Goal: Check status: Check status

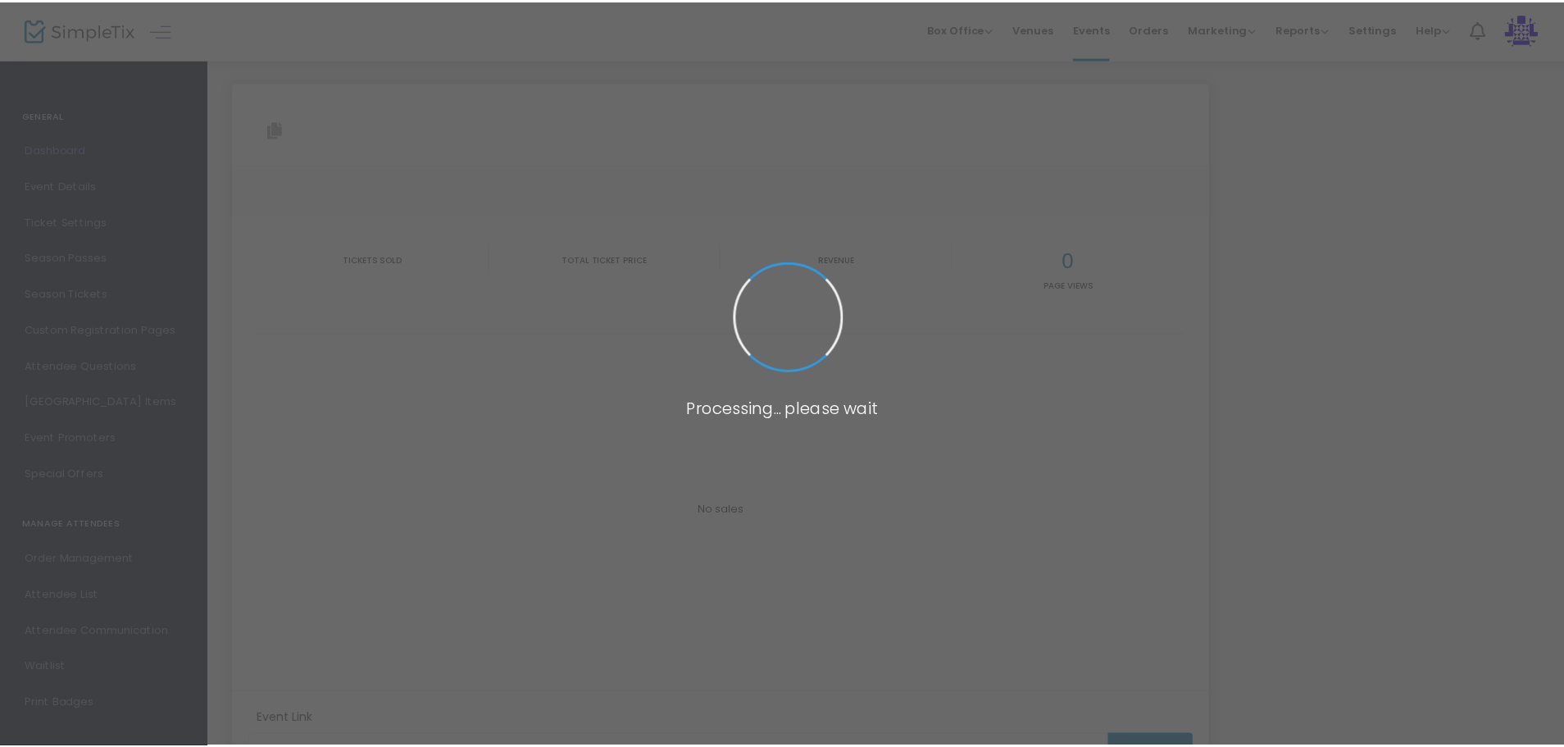
scroll to position [57, 0]
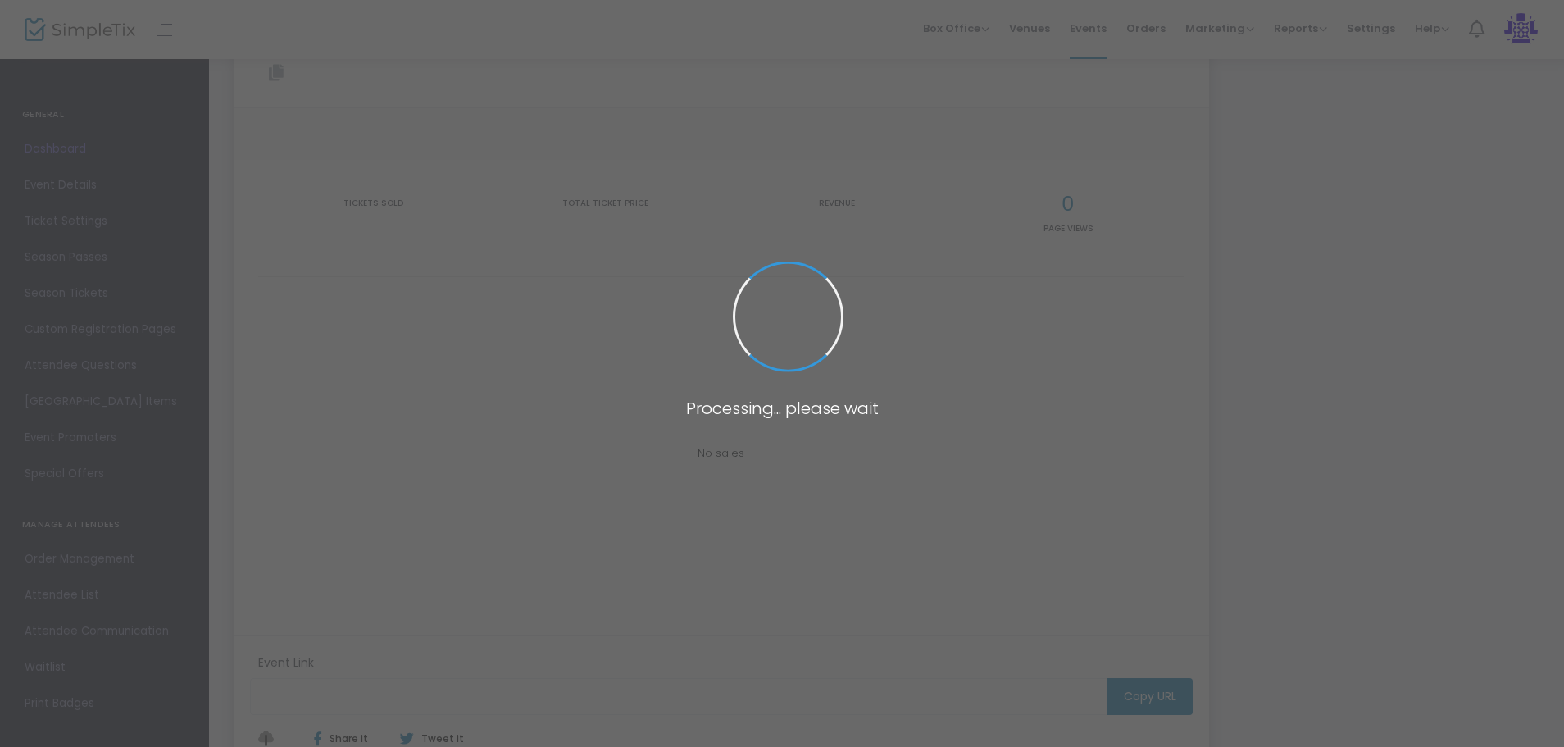
type input "[URL][DOMAIN_NAME]"
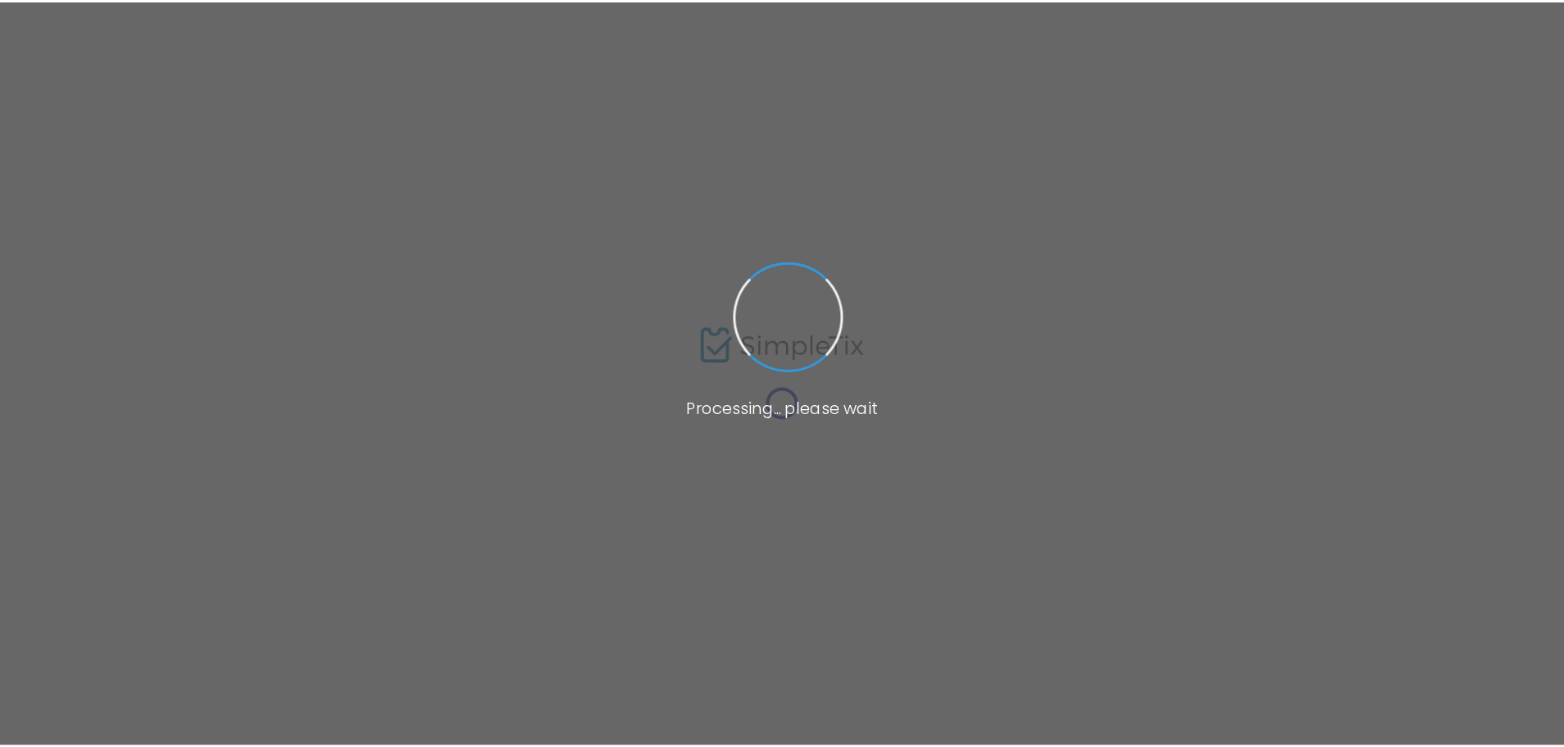
scroll to position [57, 0]
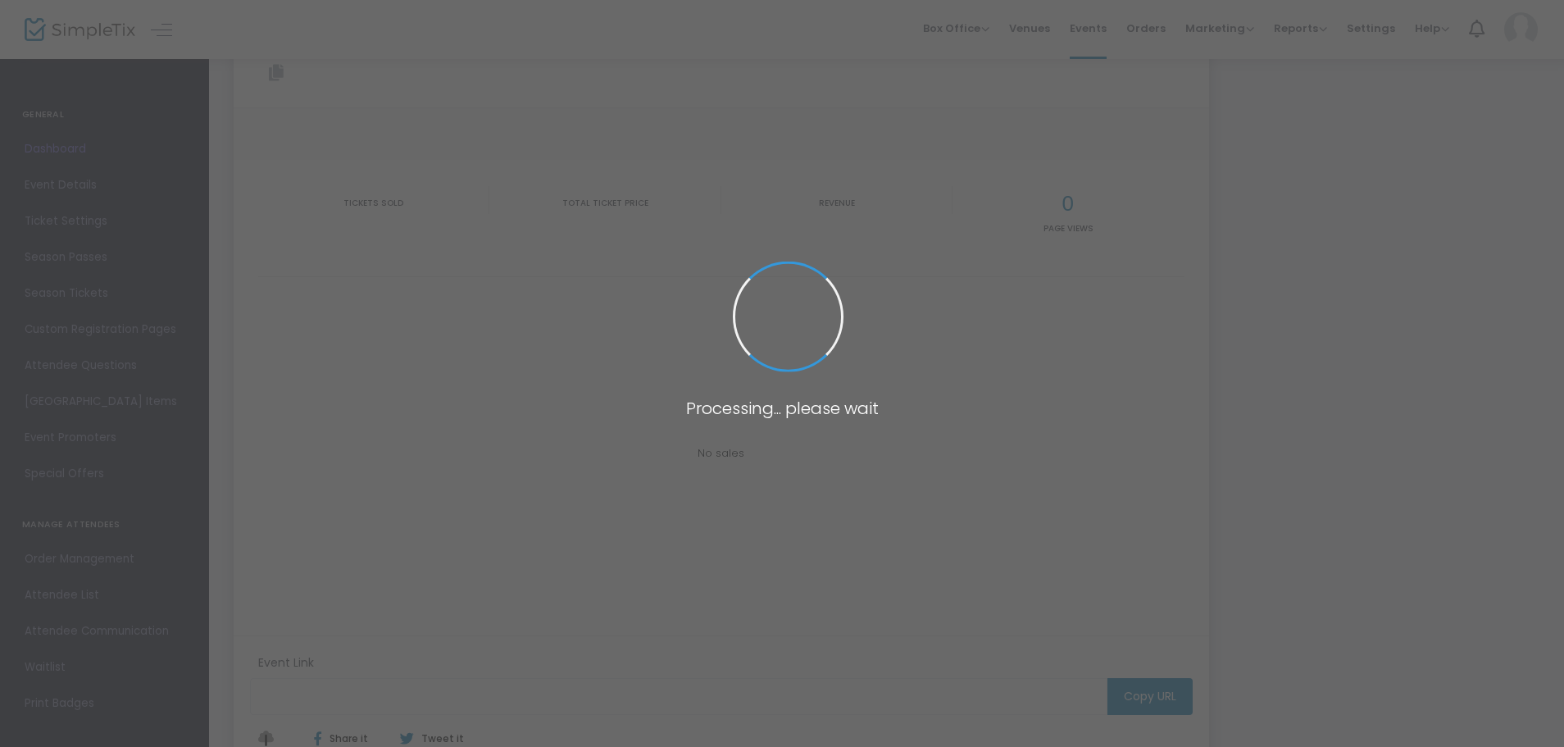
type input "[URL][DOMAIN_NAME]"
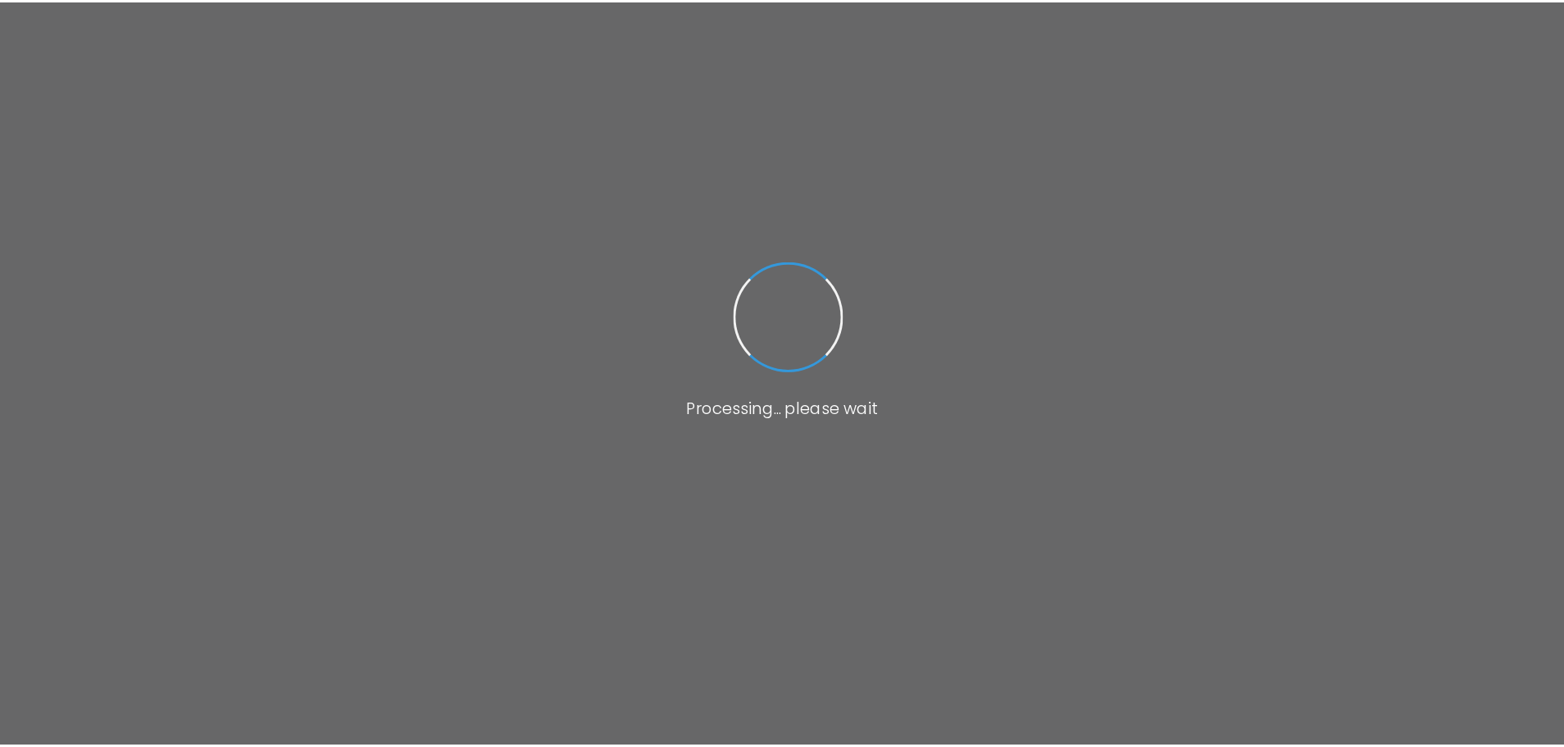
scroll to position [57, 0]
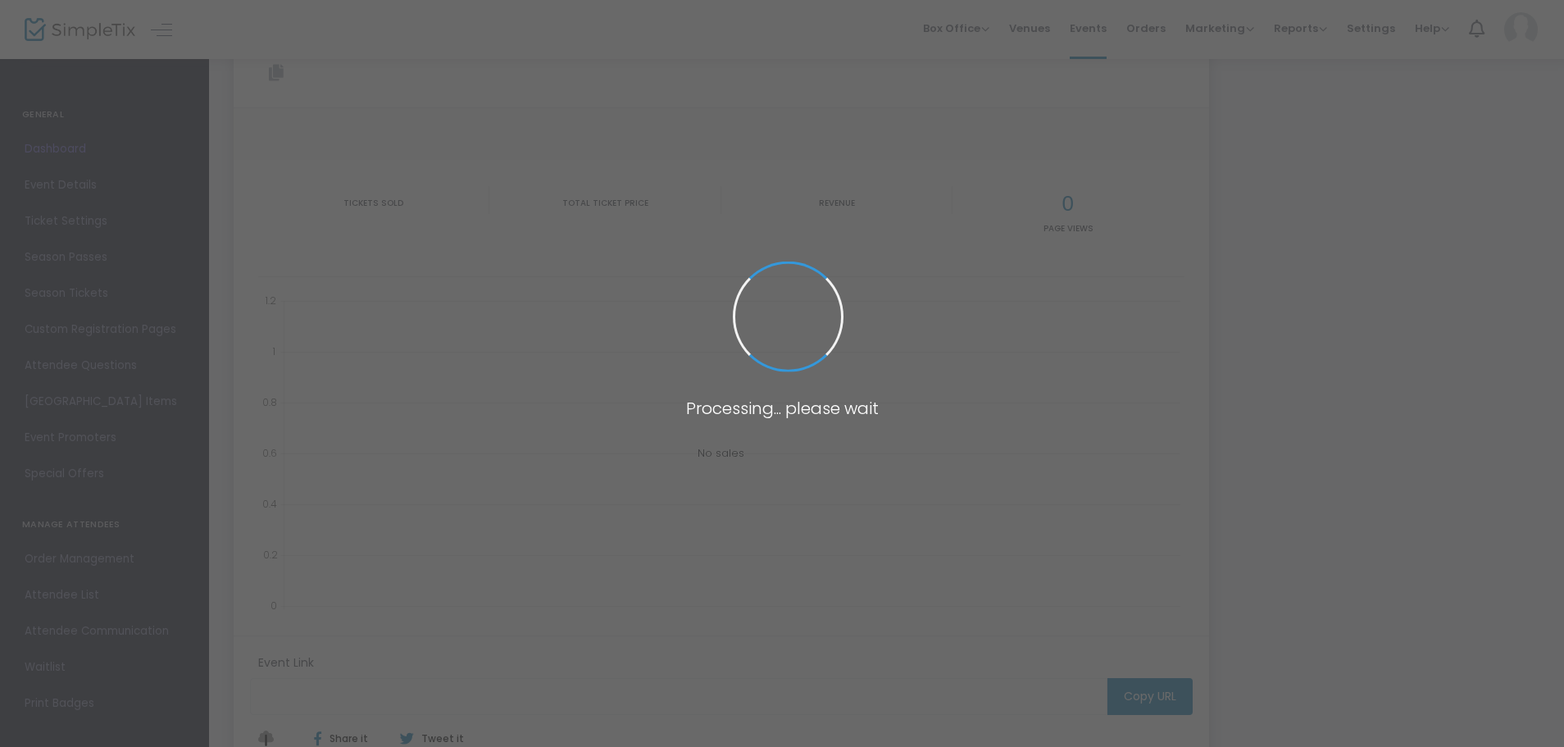
type input "[URL][DOMAIN_NAME]"
